Goal: Task Accomplishment & Management: Manage account settings

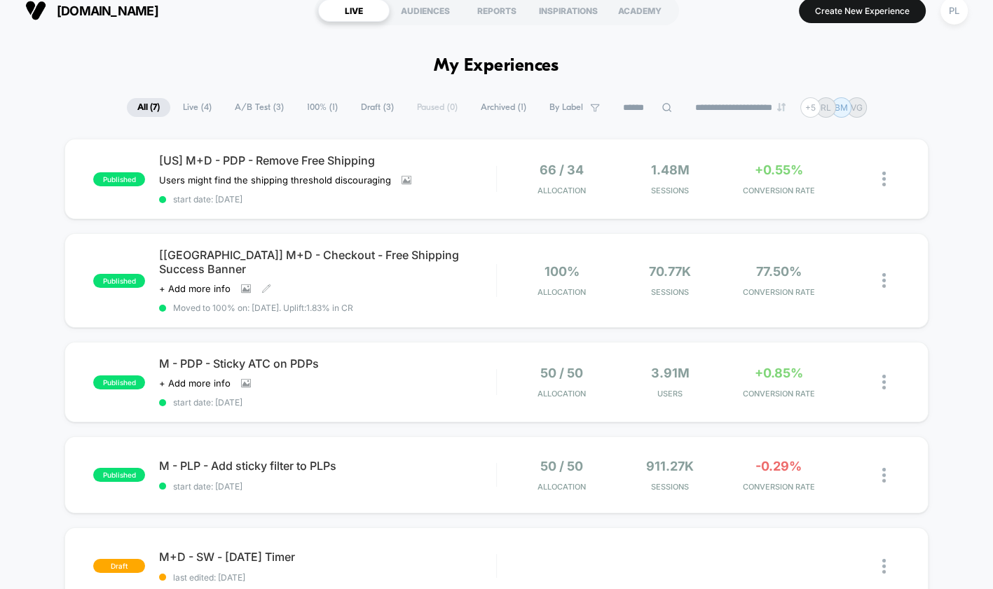
scroll to position [6, 0]
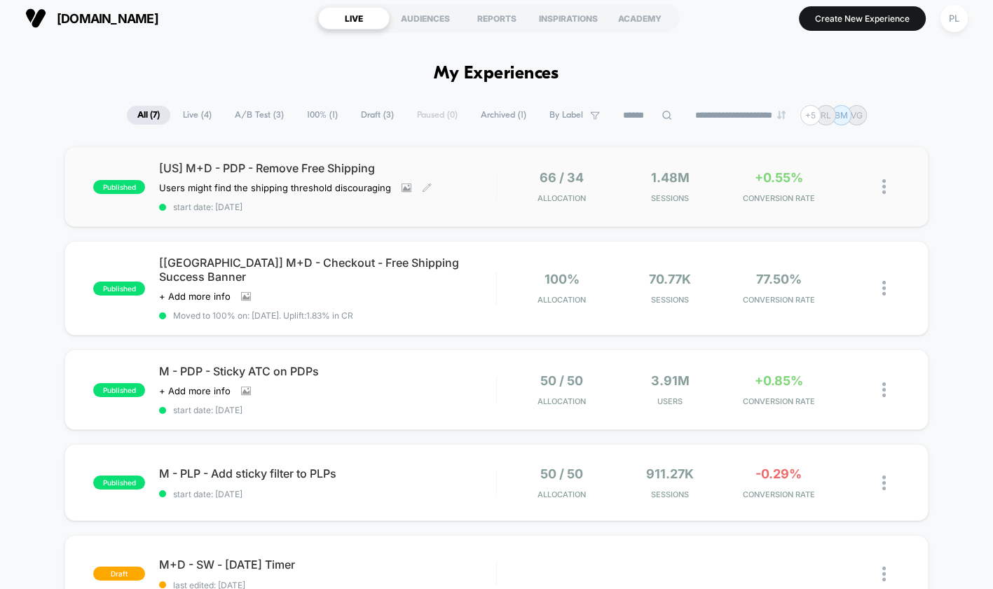
click at [334, 166] on span "[US] M+D - PDP - Remove Free Shipping" at bounding box center [327, 168] width 337 height 14
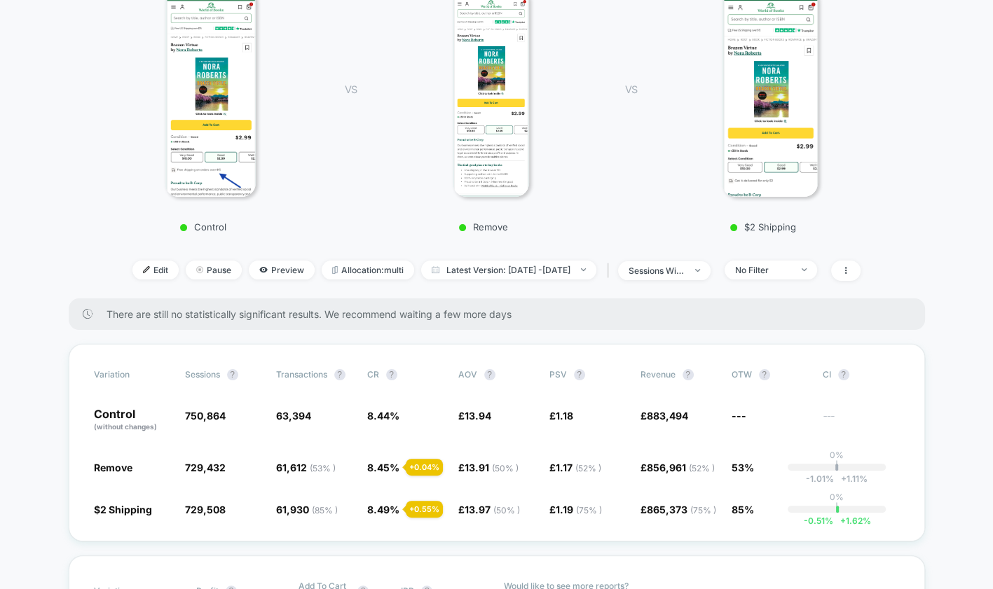
scroll to position [317, 0]
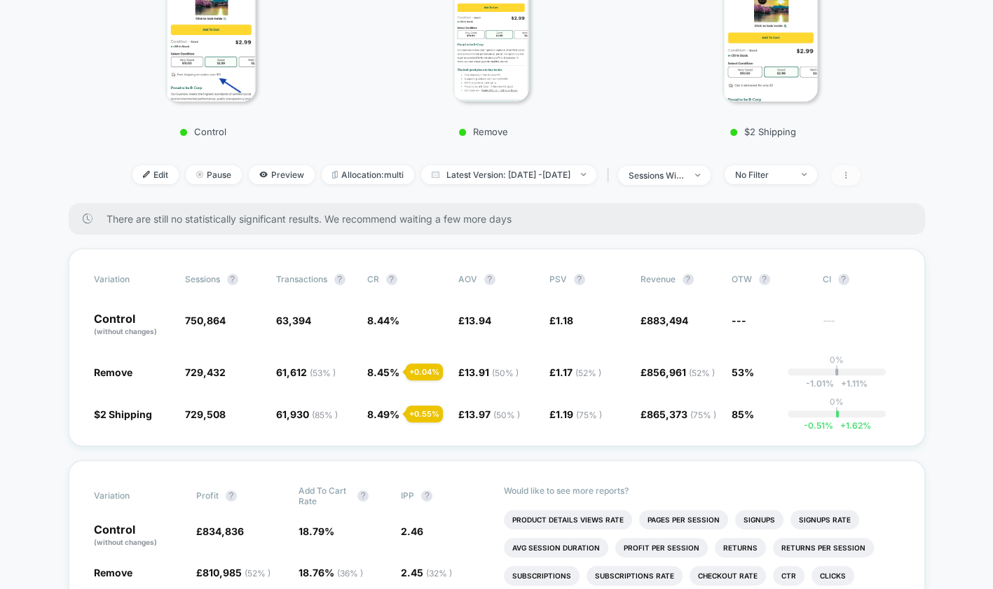
click at [850, 172] on icon at bounding box center [846, 175] width 8 height 8
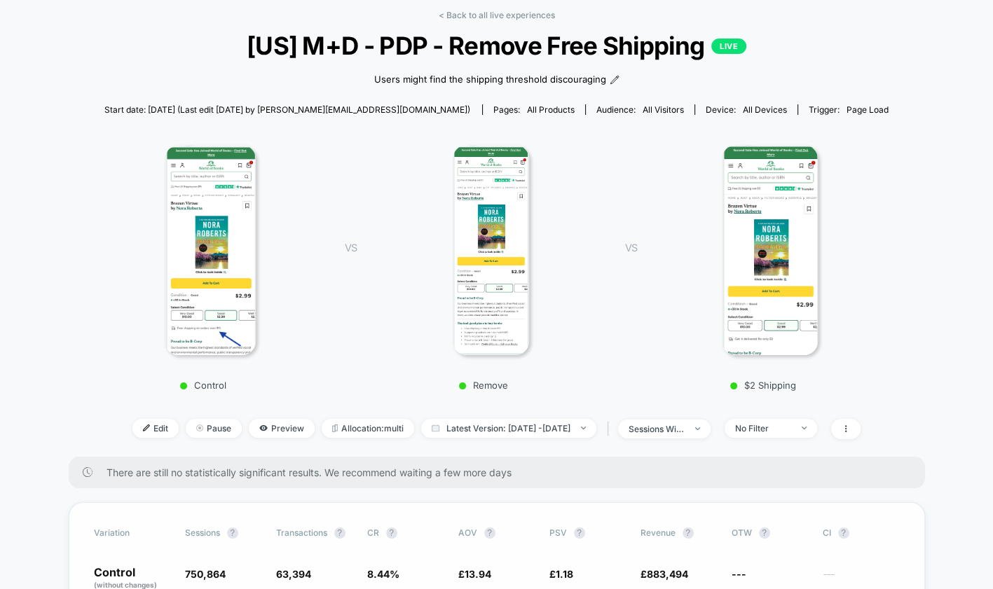
scroll to position [0, 0]
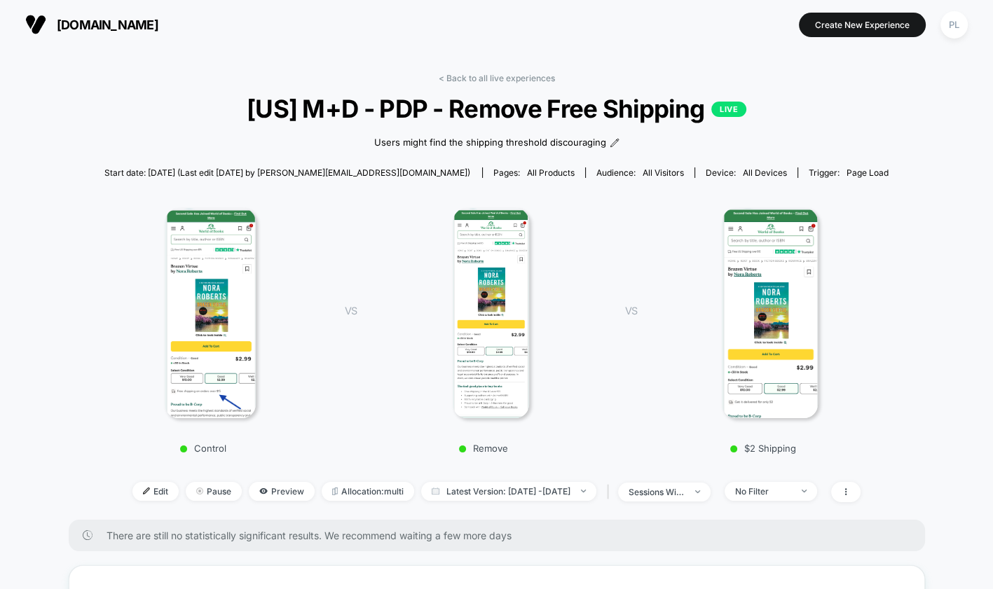
click at [442, 104] on span "[US] M+D - PDP - Remove Free Shipping LIVE" at bounding box center [497, 108] width 720 height 29
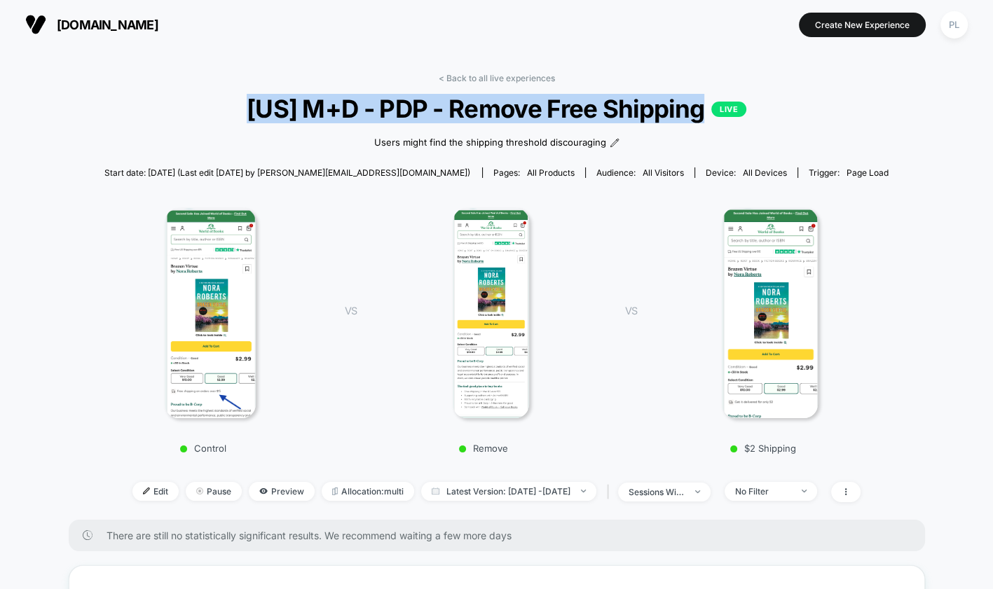
click at [442, 104] on span "[US] M+D - PDP - Remove Free Shipping LIVE" at bounding box center [497, 108] width 720 height 29
copy span "[US] M+D - PDP - Remove Free Shipping"
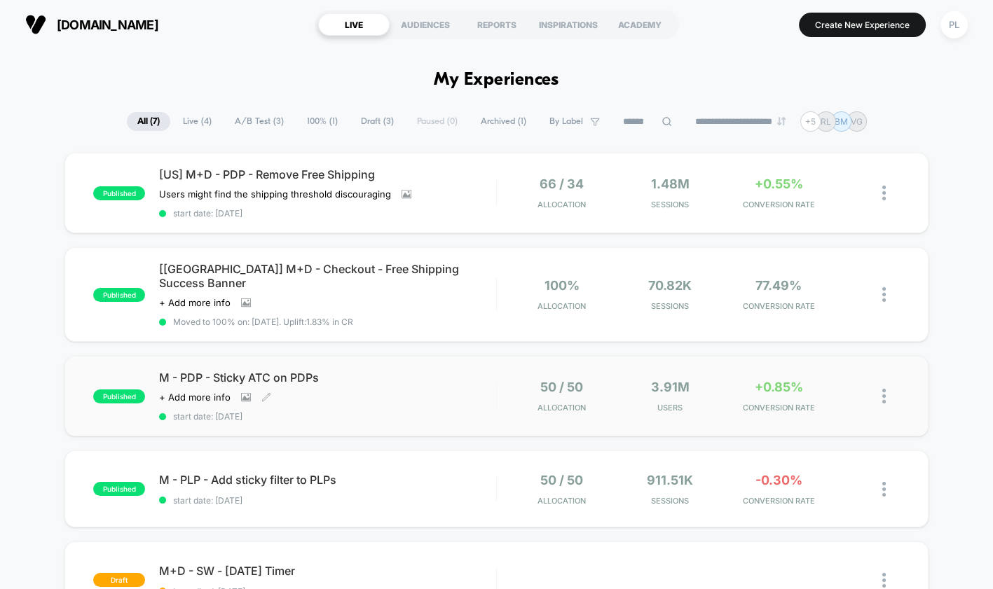
click at [300, 371] on span "M - PDP - Sticky ATC on PDPs" at bounding box center [327, 378] width 337 height 14
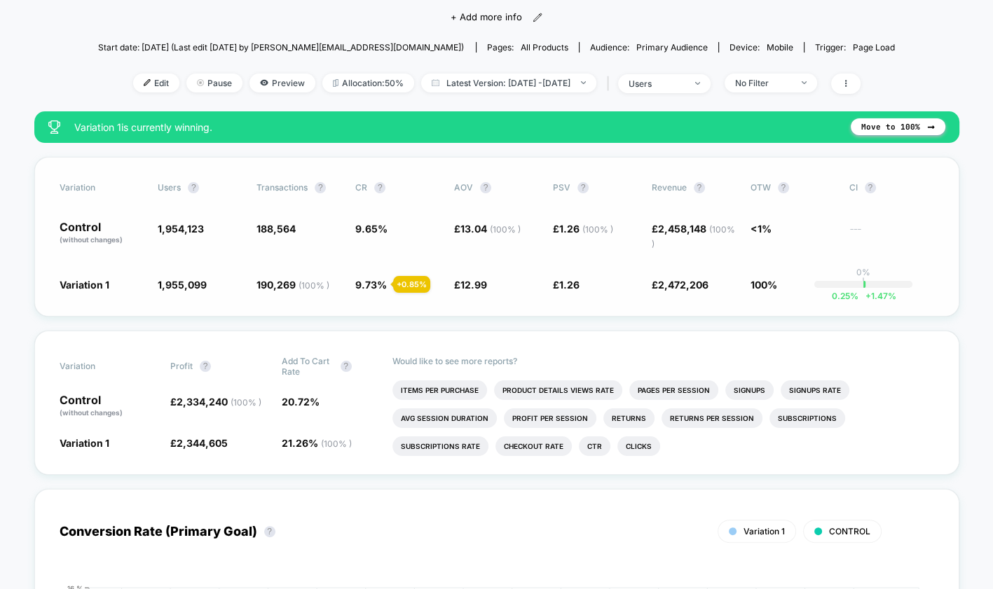
scroll to position [123, 0]
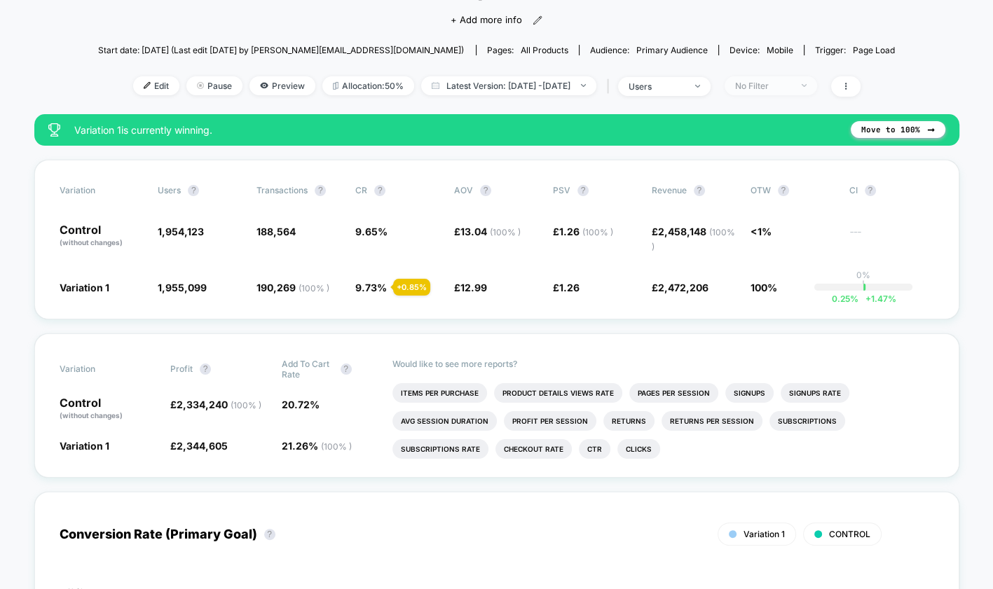
click at [791, 83] on div "No Filter" at bounding box center [763, 86] width 56 height 11
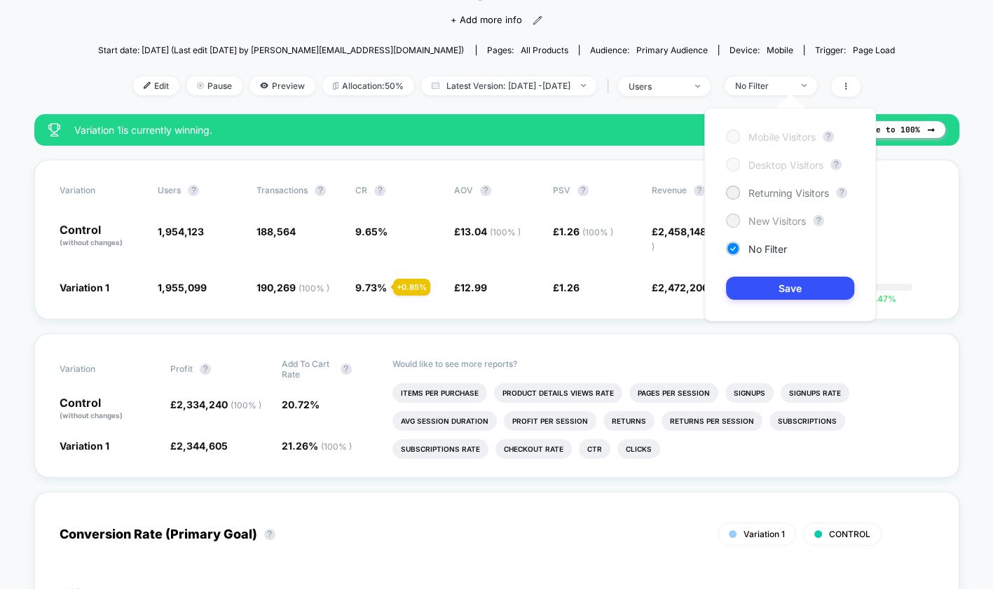
click at [768, 218] on span "New Visitors" at bounding box center [777, 221] width 57 height 12
click at [772, 294] on button "Save" at bounding box center [790, 288] width 128 height 23
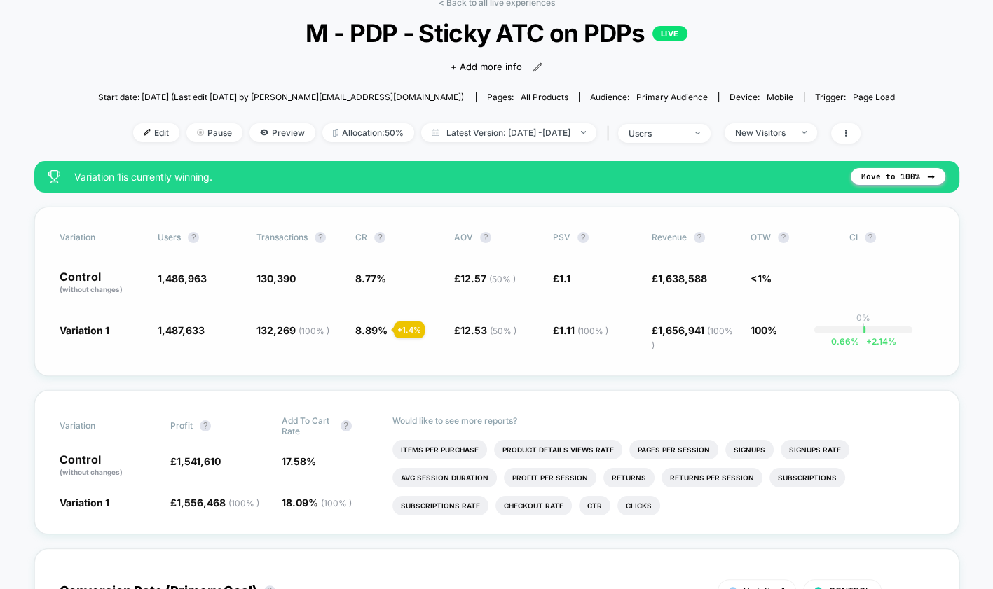
scroll to position [69, 0]
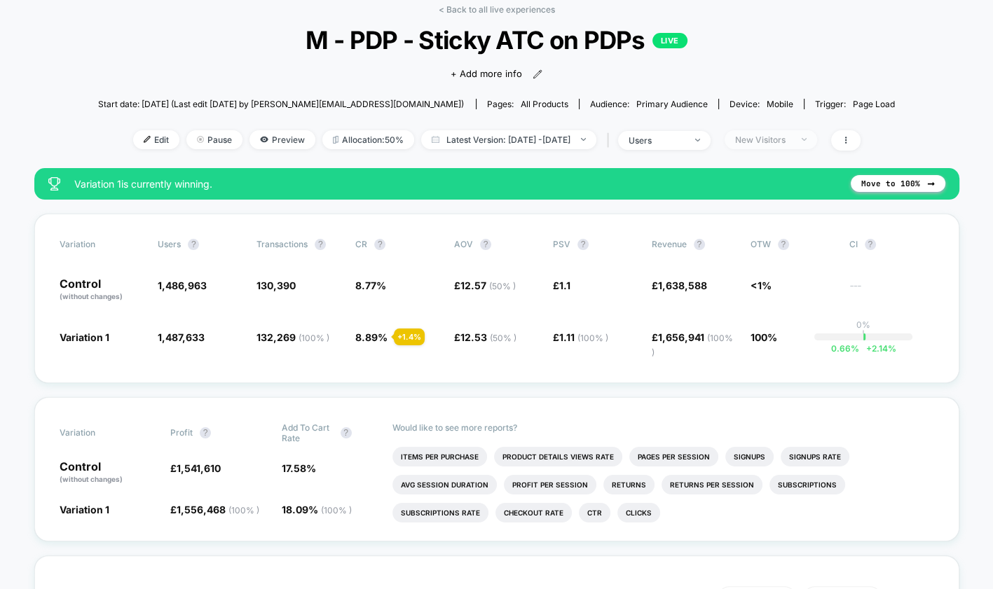
click at [817, 141] on span "New Visitors" at bounding box center [771, 139] width 93 height 19
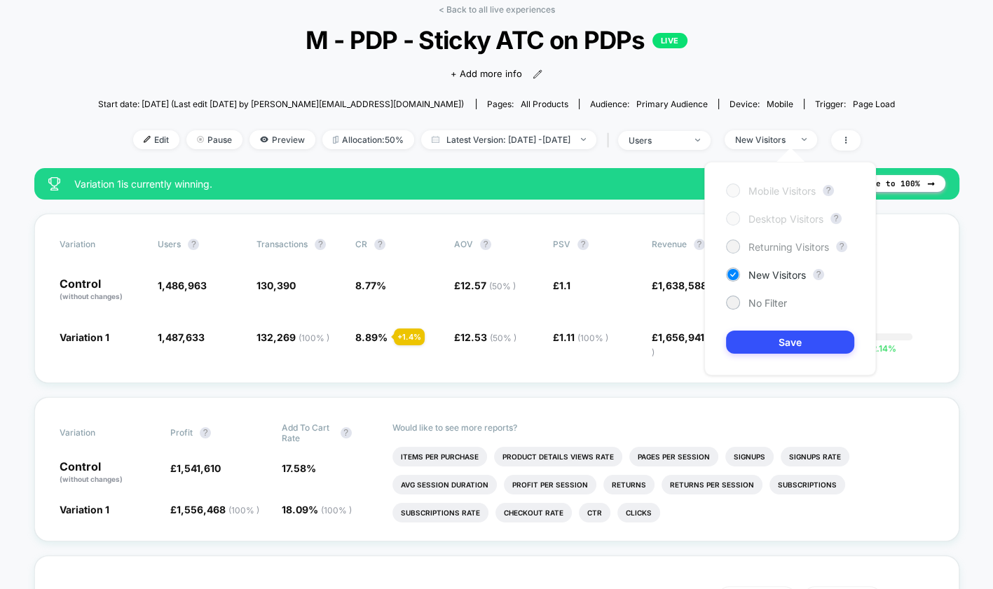
click at [784, 241] on span "Returning Visitors" at bounding box center [789, 247] width 81 height 12
click at [780, 342] on button "Save" at bounding box center [790, 342] width 128 height 23
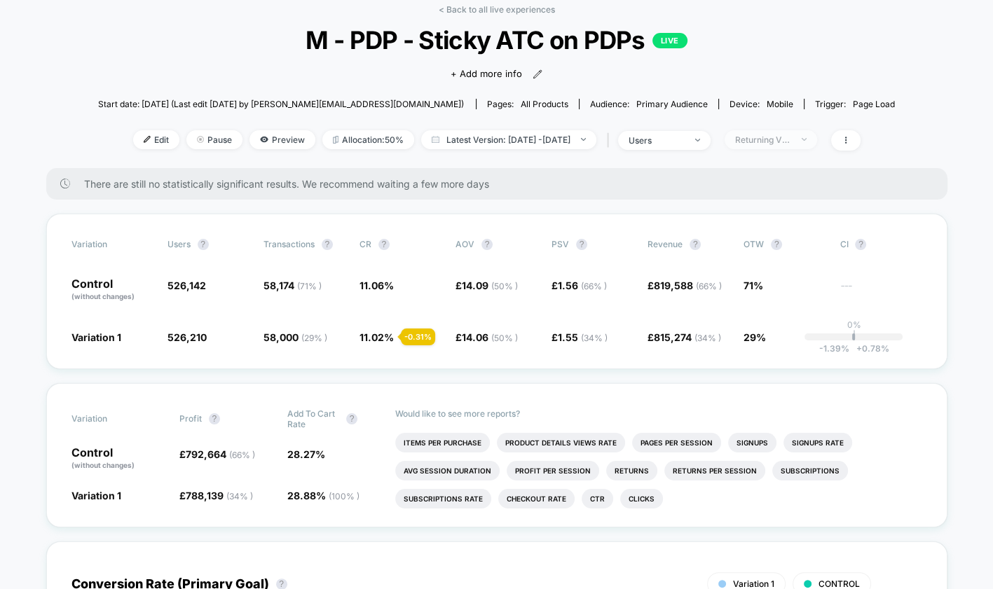
click at [784, 137] on div "Returning Visitors" at bounding box center [763, 140] width 56 height 11
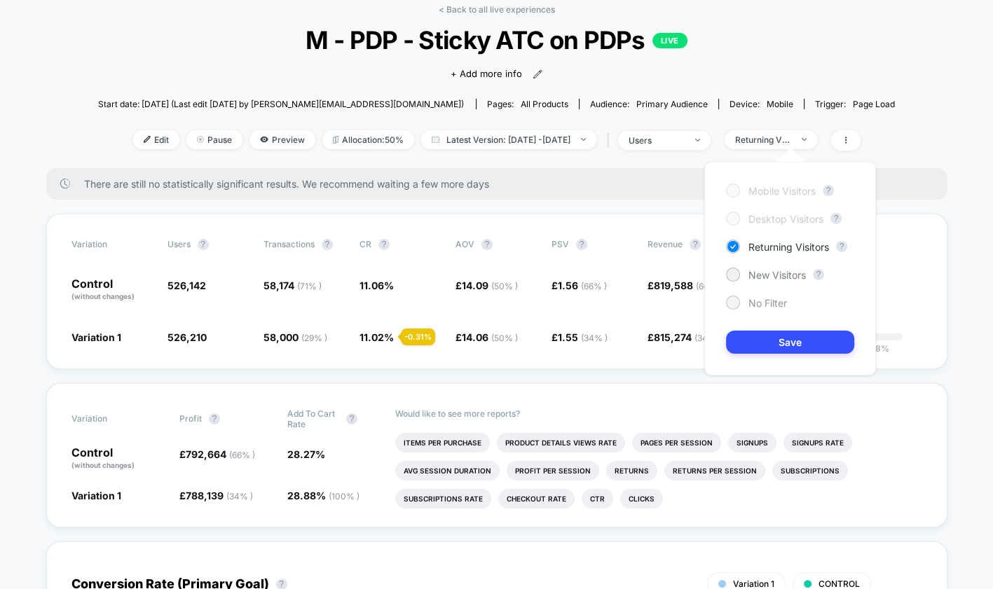
click at [762, 301] on span "No Filter" at bounding box center [768, 303] width 39 height 12
click at [770, 334] on button "Save" at bounding box center [790, 342] width 128 height 23
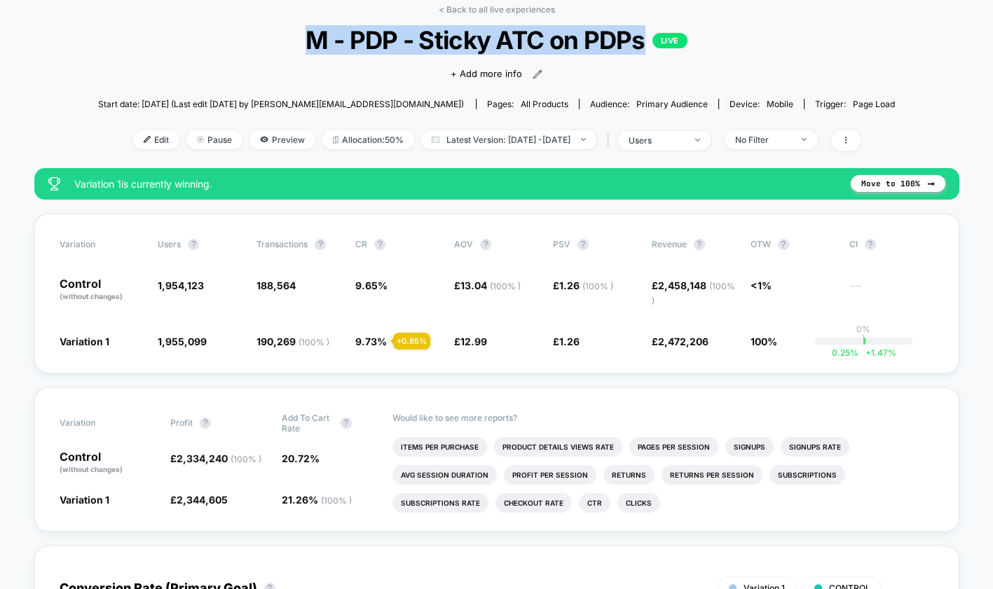
drag, startPoint x: 641, startPoint y: 41, endPoint x: 310, endPoint y: 43, distance: 330.8
click at [310, 43] on span "M - PDP - Sticky ATC on PDPs LIVE" at bounding box center [497, 39] width 718 height 29
copy span "M - PDP - Sticky ATC on PDPs"
click at [791, 141] on div "No Filter" at bounding box center [763, 140] width 56 height 11
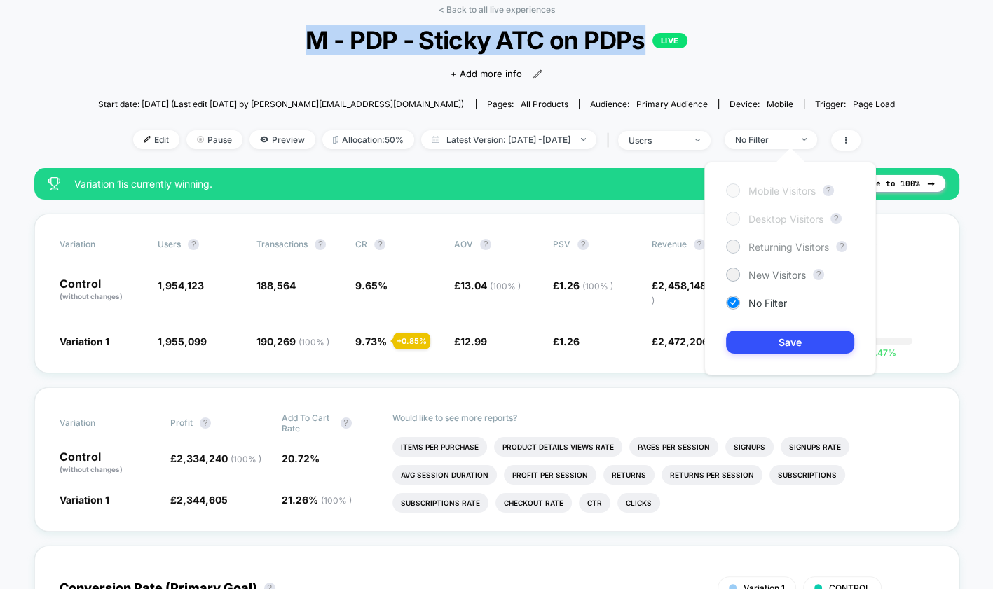
click at [775, 240] on div "Returning Visitors" at bounding box center [777, 247] width 103 height 14
click at [780, 333] on button "Save" at bounding box center [790, 342] width 128 height 23
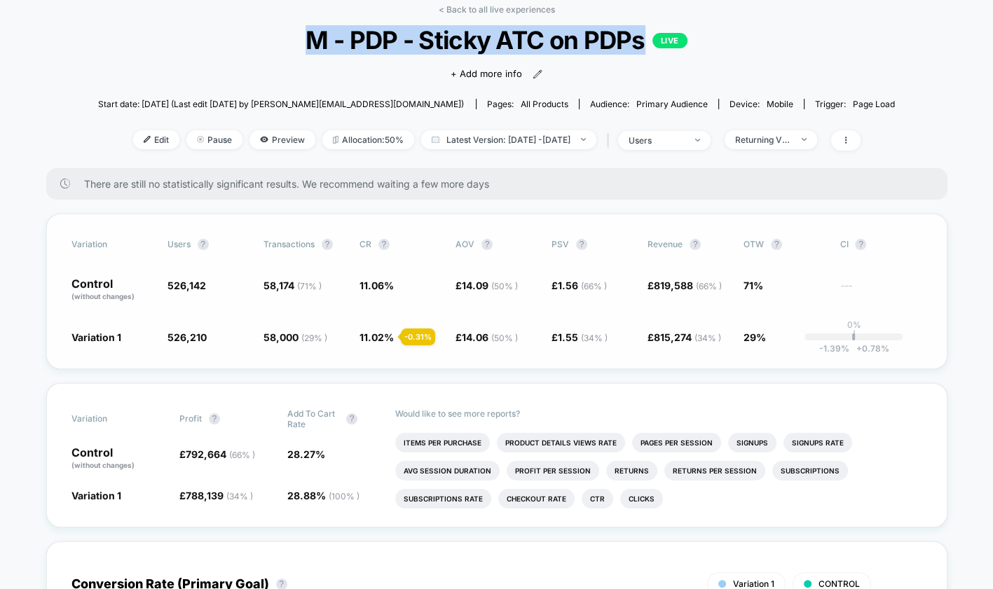
click at [545, 353] on div "Variation users ? Transactions ? CR ? AOV ? PSV ? Revenue ? OTW ? CI ? Control …" at bounding box center [496, 292] width 901 height 156
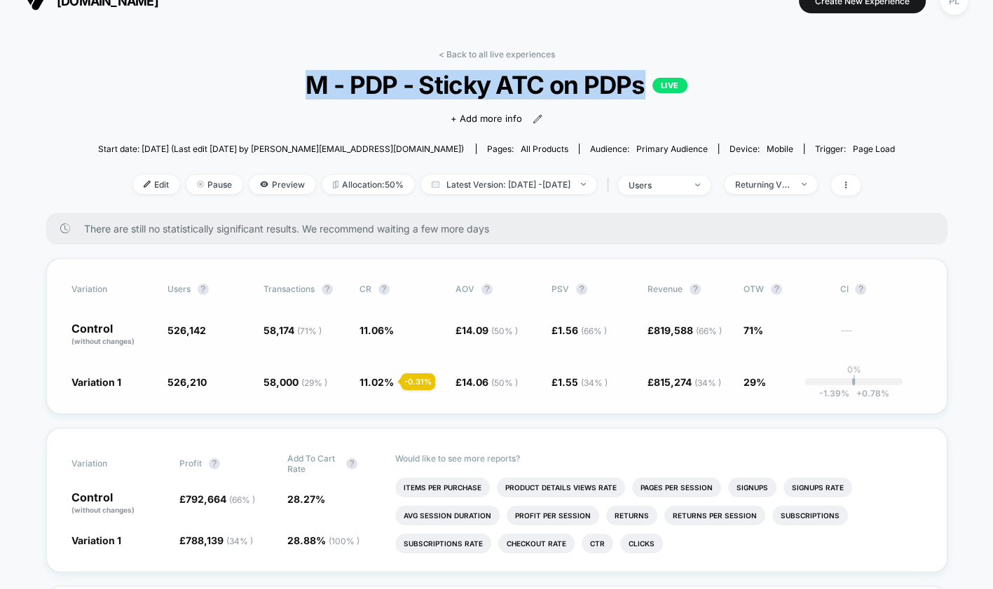
scroll to position [3, 0]
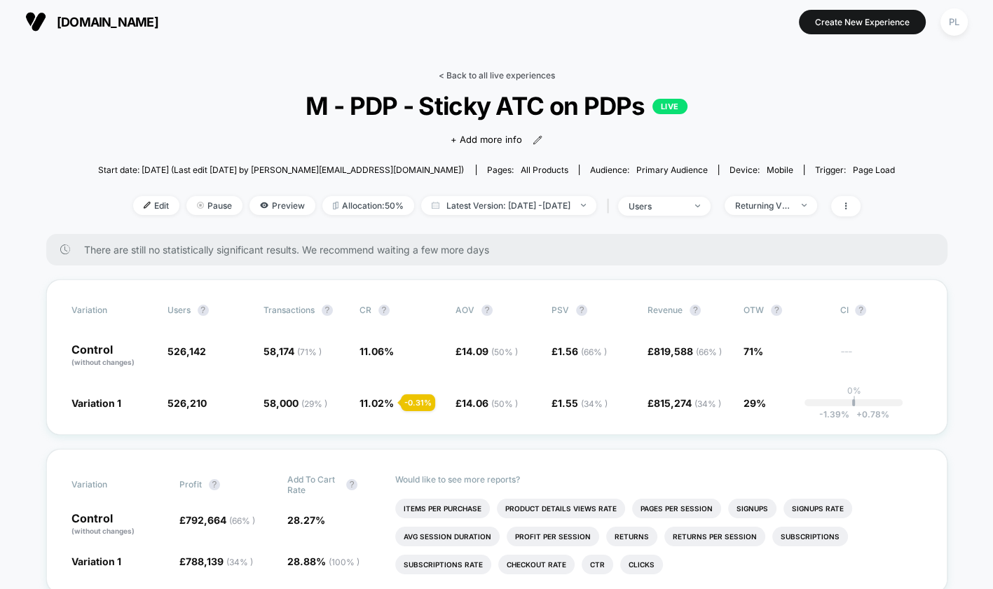
click at [476, 76] on link "< Back to all live experiences" at bounding box center [497, 75] width 116 height 11
